Goal: Task Accomplishment & Management: Use online tool/utility

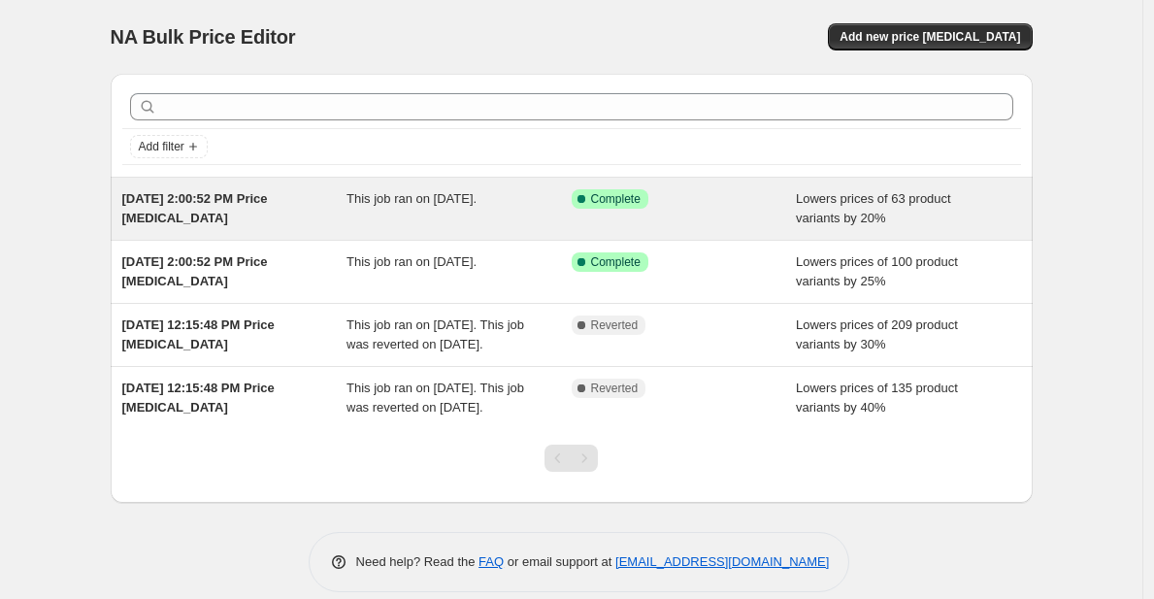
click at [521, 217] on div "This job ran on [DATE]." at bounding box center [459, 208] width 225 height 39
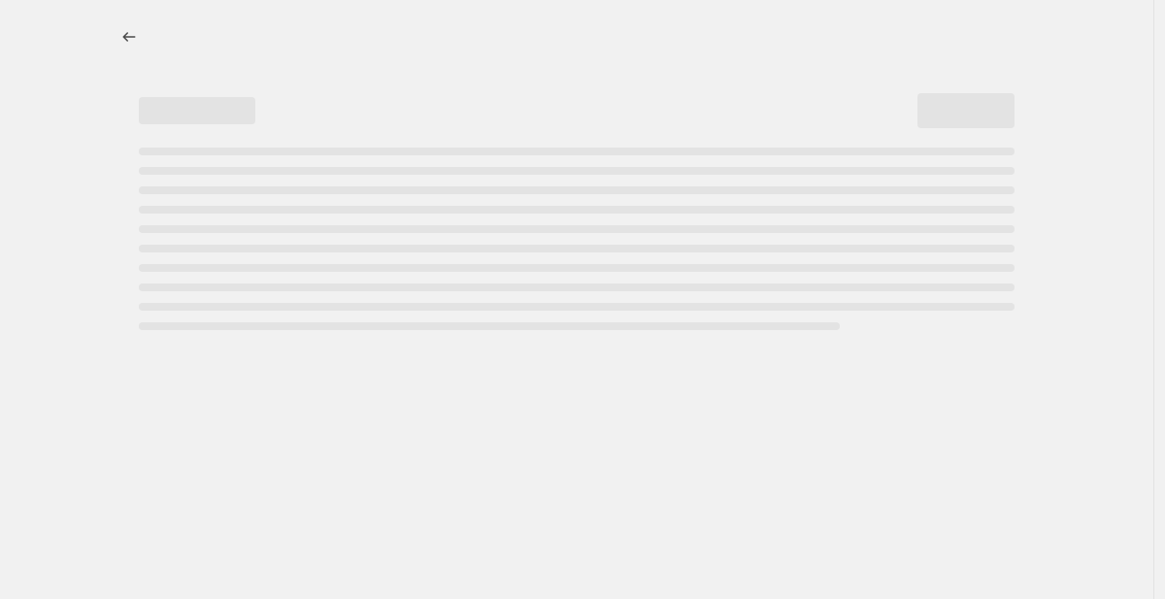
select select "percentage"
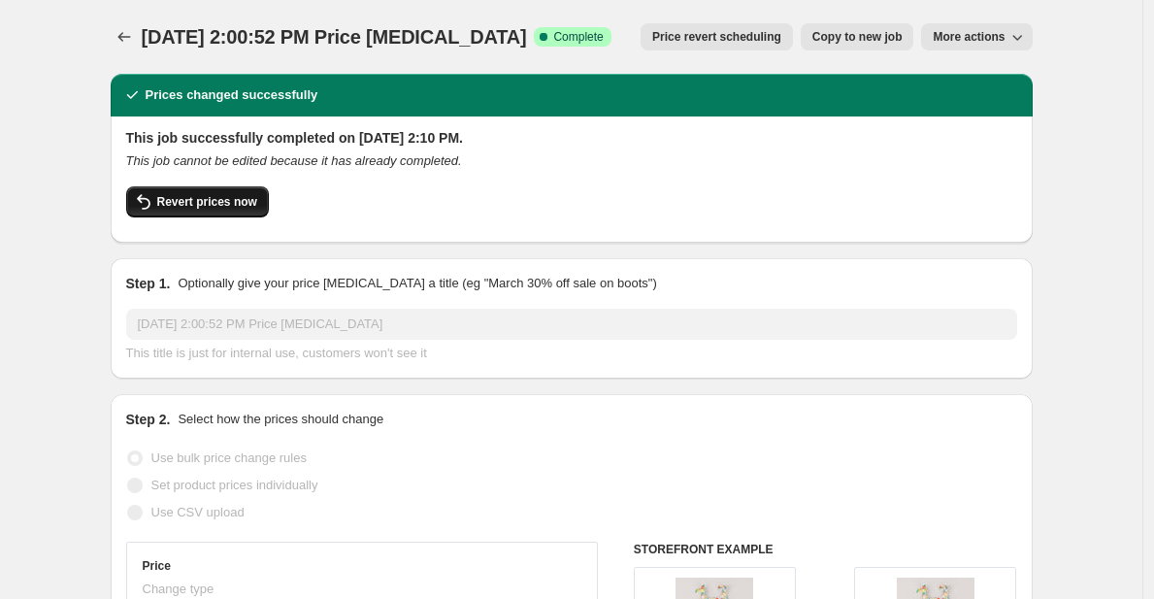
click at [231, 210] on button "Revert prices now" at bounding box center [197, 201] width 143 height 31
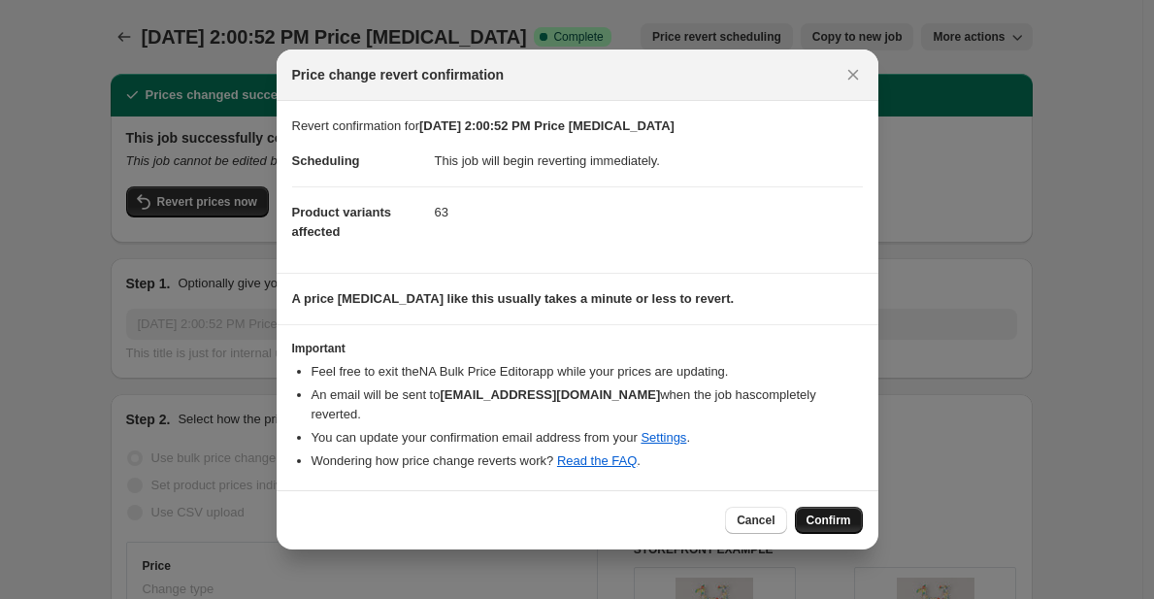
click at [843, 513] on span "Confirm" at bounding box center [829, 521] width 45 height 16
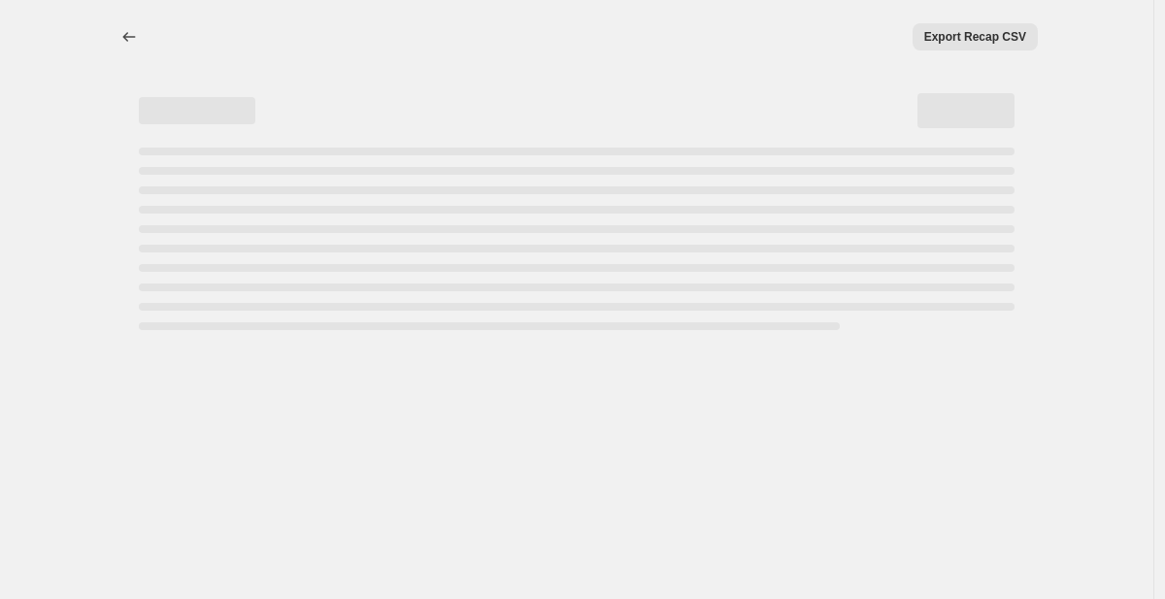
select select "percentage"
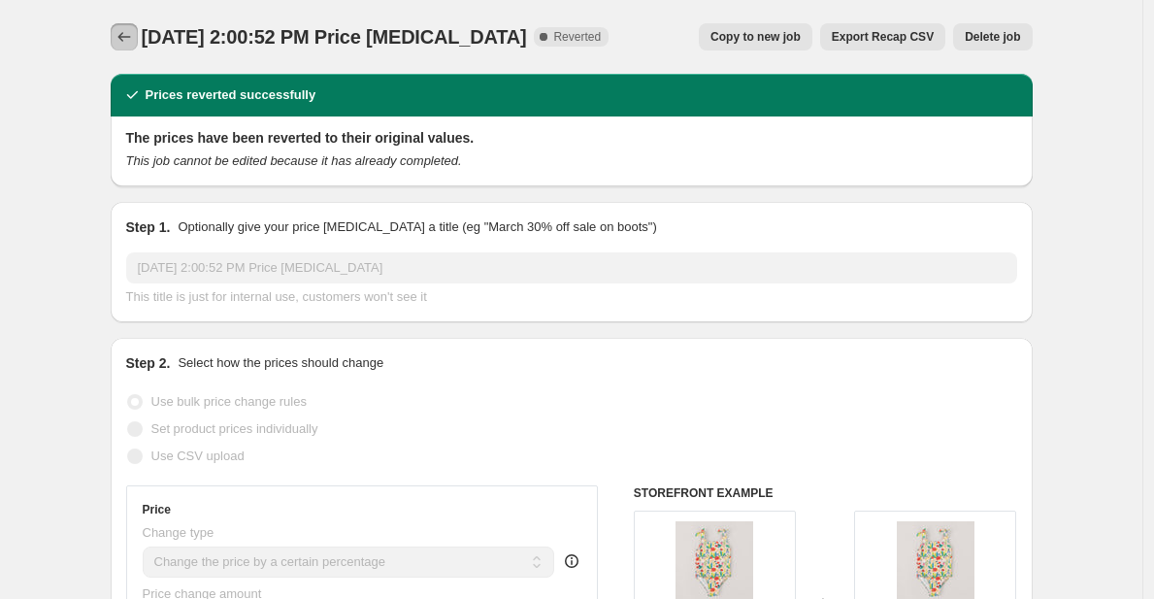
click at [134, 33] on icon "Price change jobs" at bounding box center [124, 36] width 19 height 19
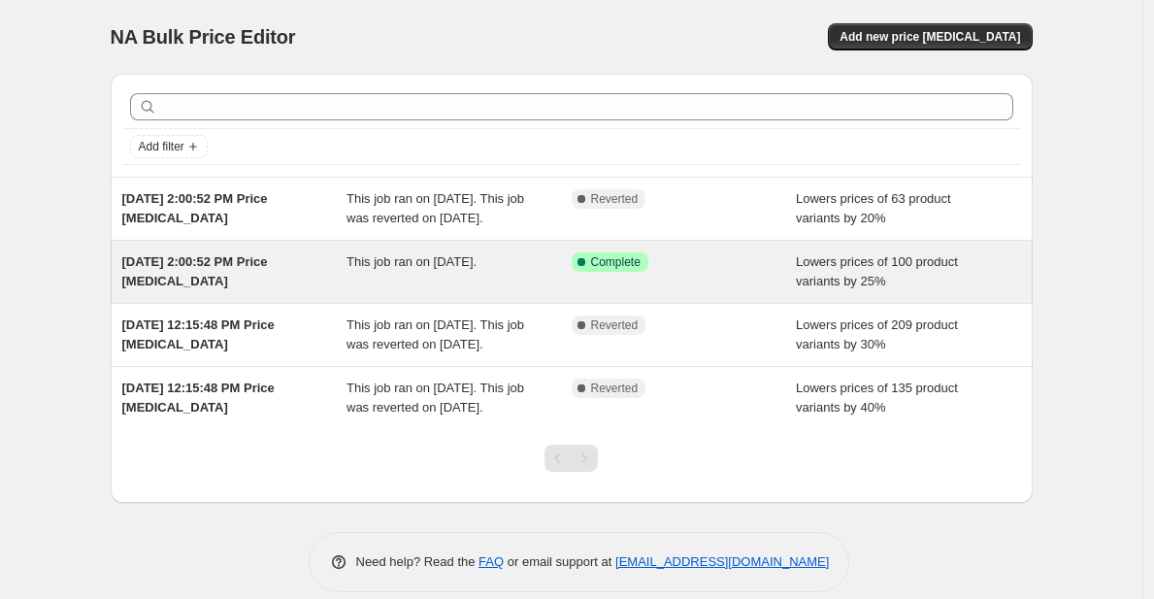
click at [311, 291] on div "Jul 17, 2025, 2:00:52 PM Price change job" at bounding box center [234, 271] width 225 height 39
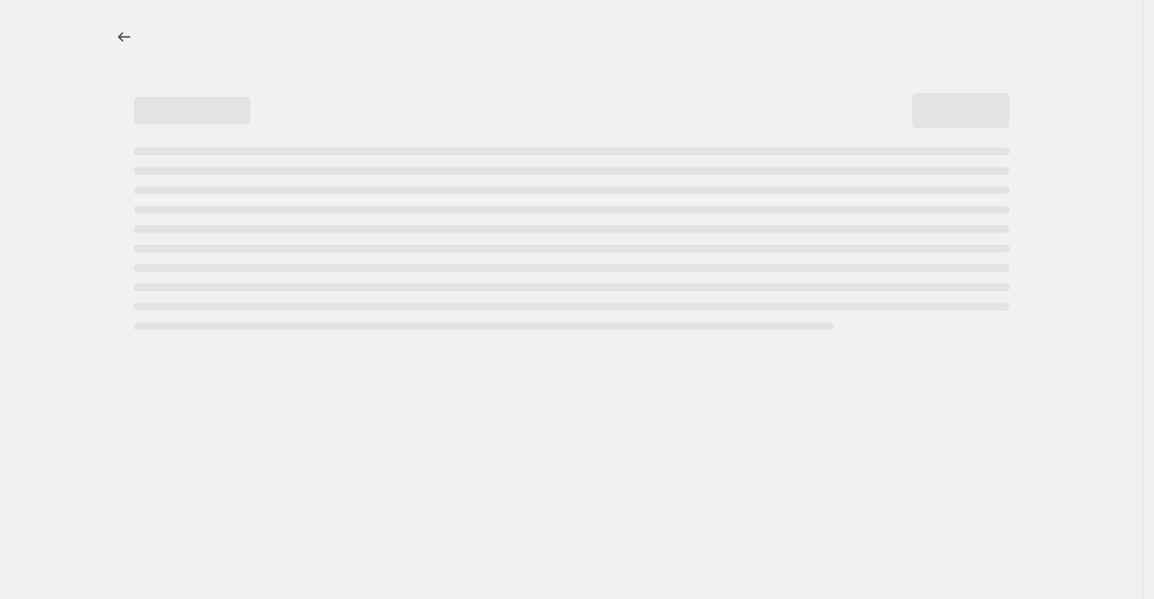
select select "percentage"
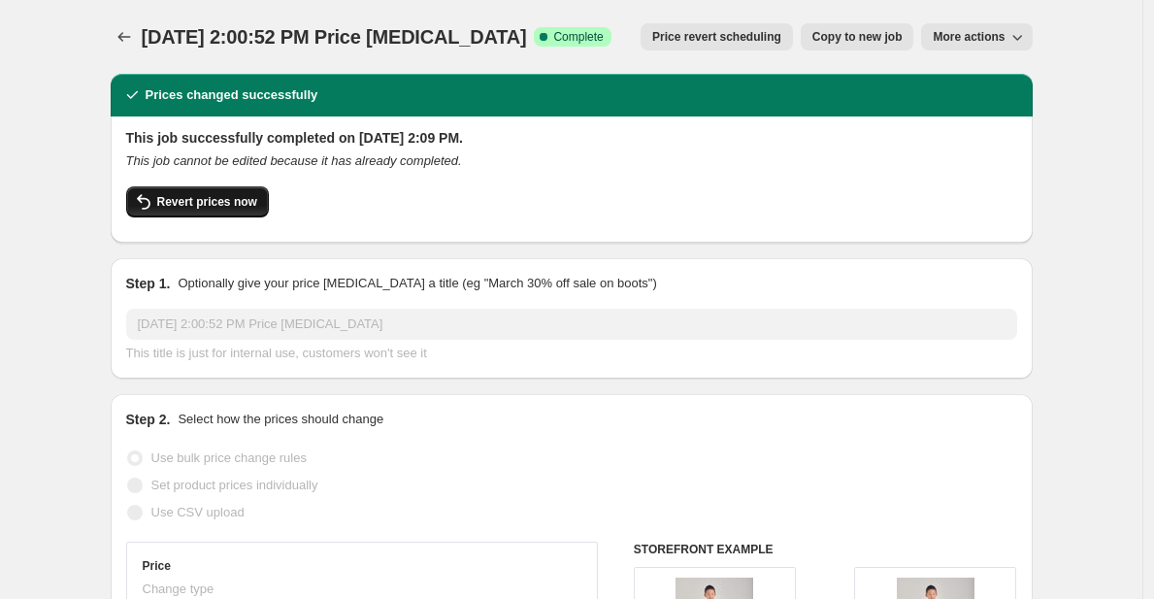
click at [209, 199] on span "Revert prices now" at bounding box center [207, 202] width 100 height 16
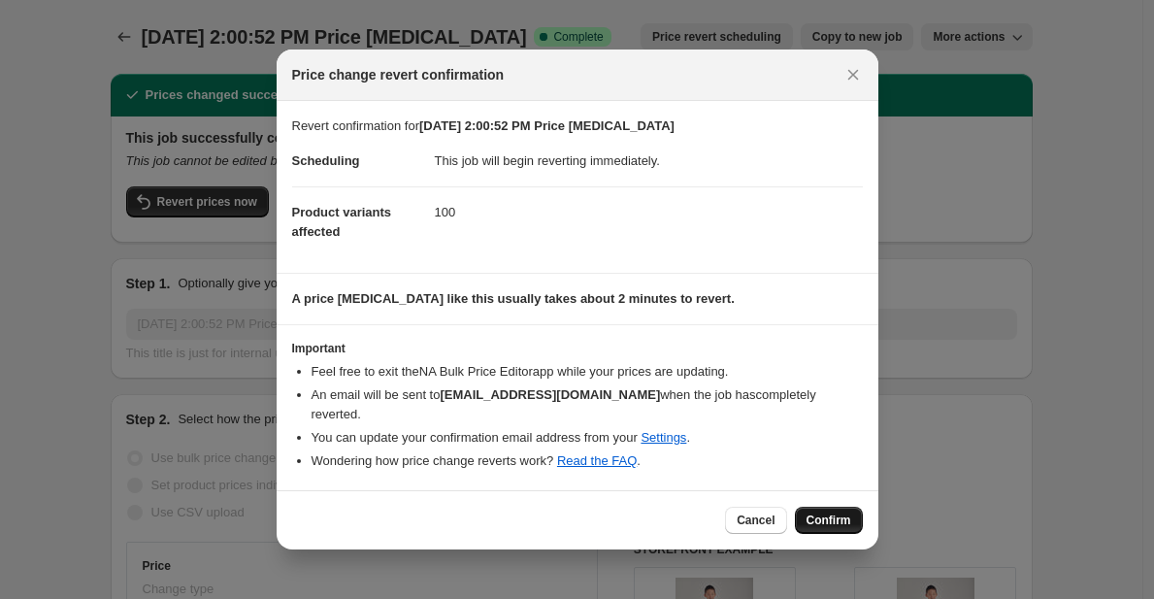
click at [818, 513] on span "Confirm" at bounding box center [829, 521] width 45 height 16
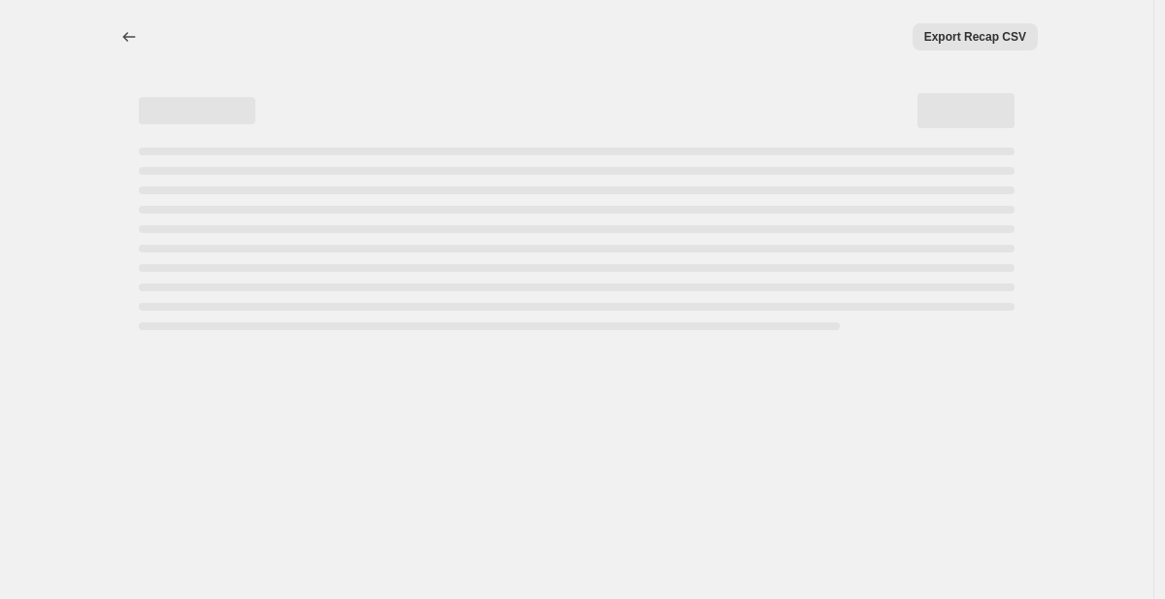
select select "percentage"
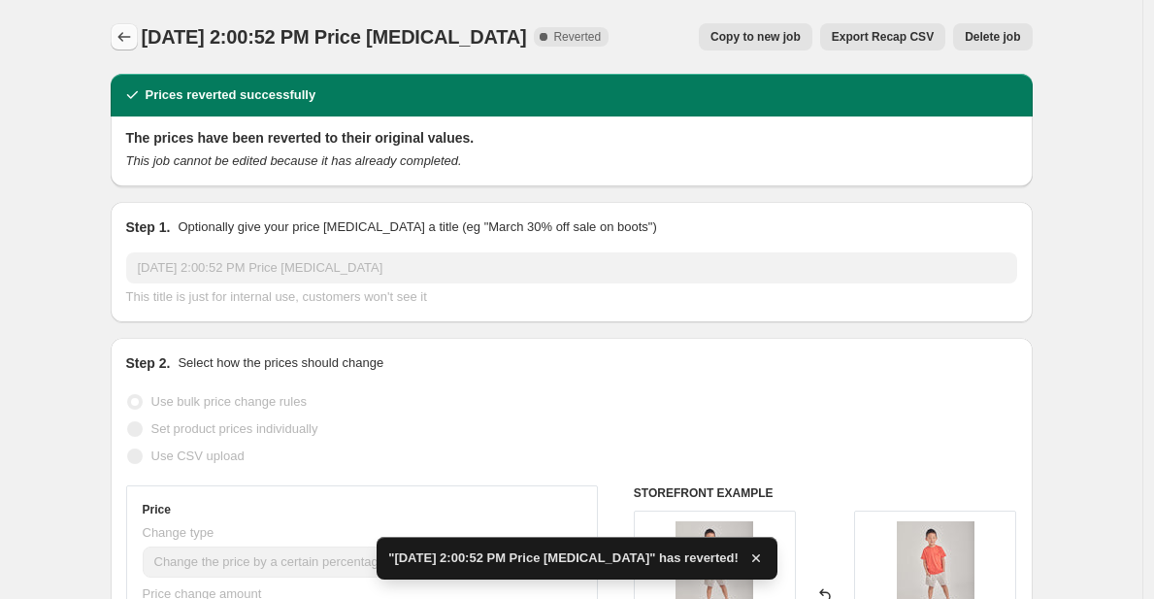
click at [120, 39] on icon "Price change jobs" at bounding box center [124, 36] width 19 height 19
